Goal: Task Accomplishment & Management: Use online tool/utility

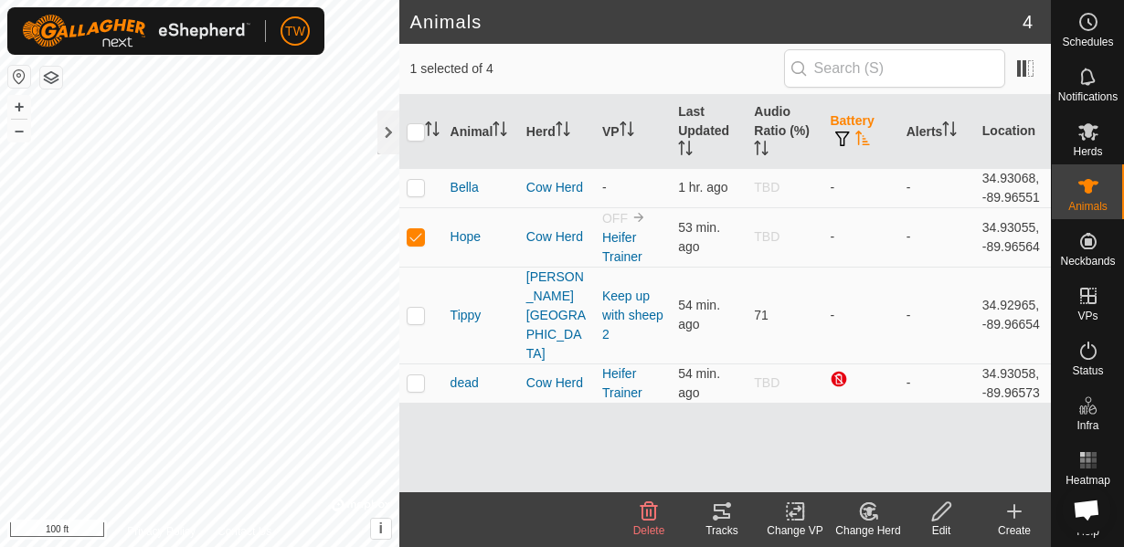
scroll to position [156, 0]
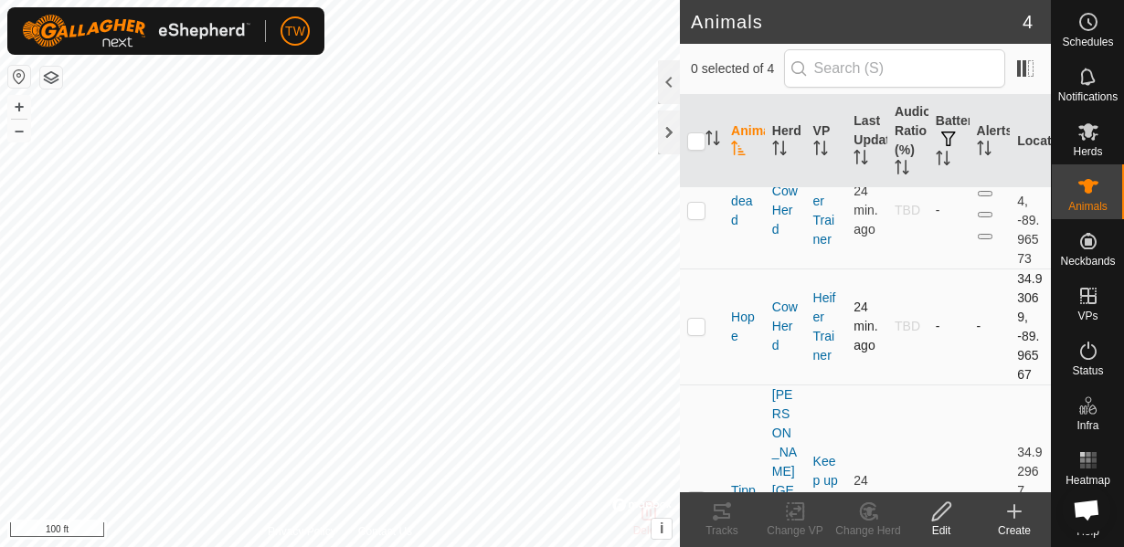
scroll to position [156, 0]
click at [704, 330] on p-checkbox at bounding box center [696, 326] width 18 height 15
checkbox input "true"
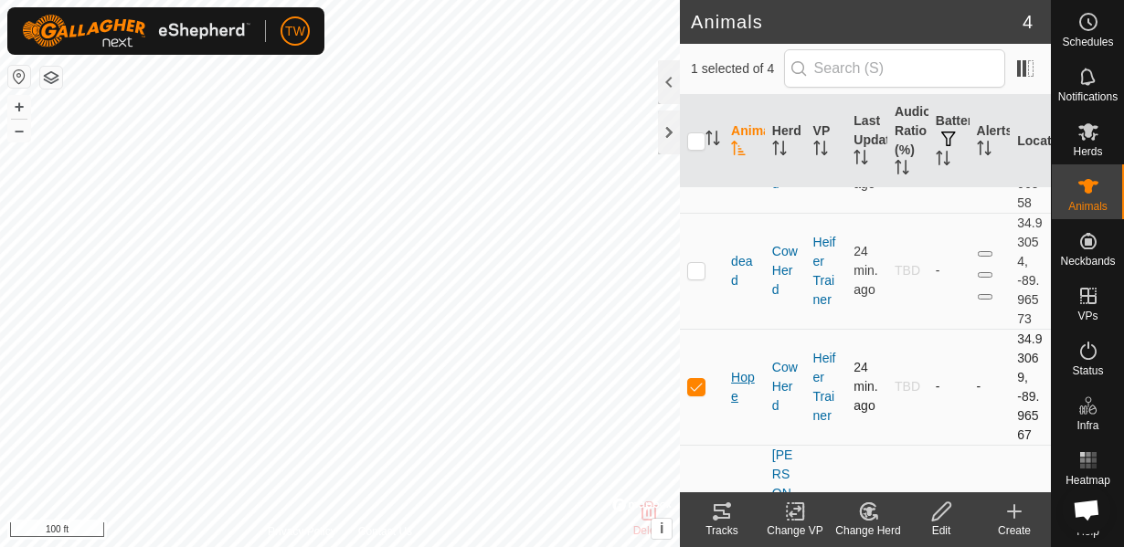
scroll to position [74, 0]
click at [728, 525] on div "Tracks" at bounding box center [721, 531] width 73 height 16
